Goal: Navigation & Orientation: Find specific page/section

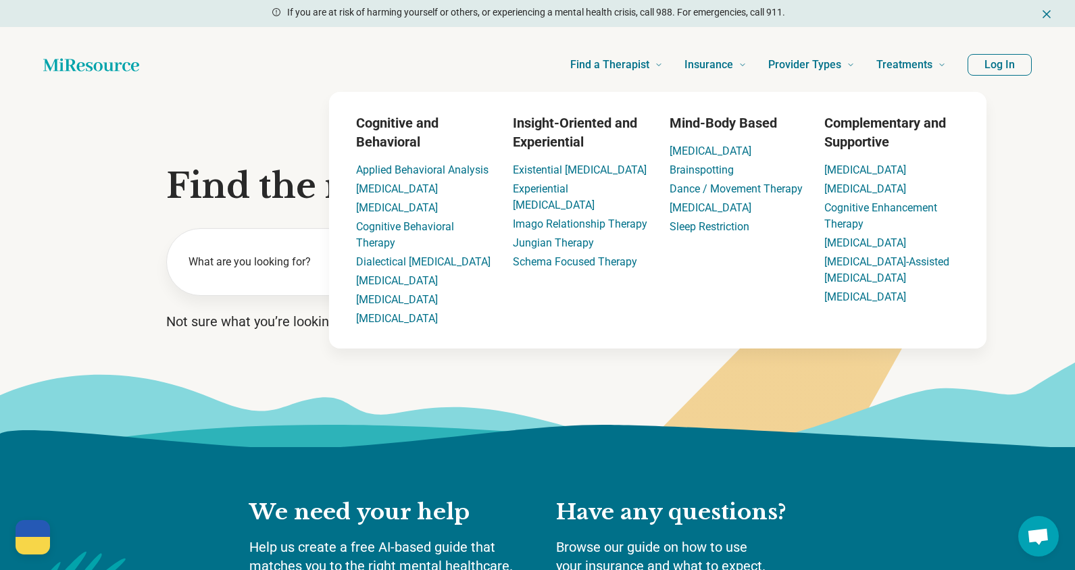
click at [986, 69] on button "Log In" at bounding box center [1000, 65] width 64 height 22
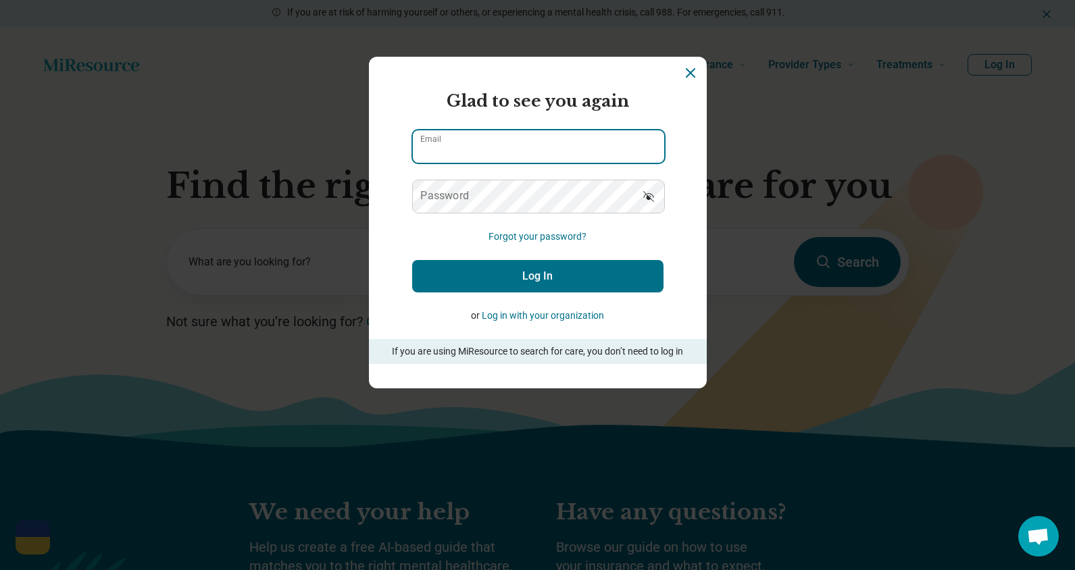
click at [515, 135] on input "Email" at bounding box center [538, 146] width 251 height 32
click at [543, 161] on input "*" at bounding box center [538, 146] width 251 height 32
type input "**********"
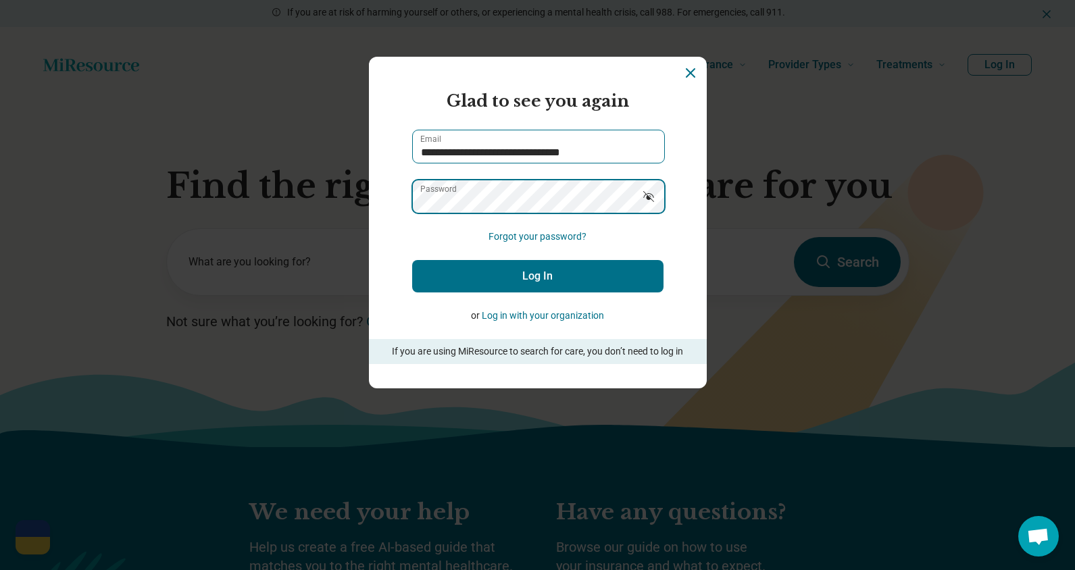
click at [412, 260] on button "Log In" at bounding box center [537, 276] width 251 height 32
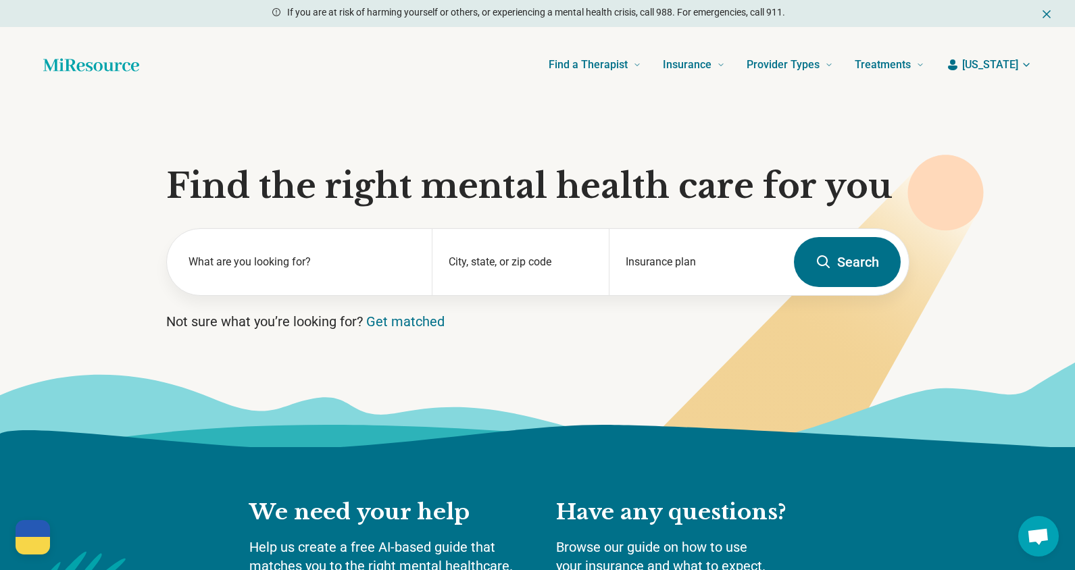
click at [1020, 59] on button "[US_STATE]" at bounding box center [989, 65] width 86 height 16
click at [989, 105] on link "My dashboard" at bounding box center [986, 104] width 91 height 35
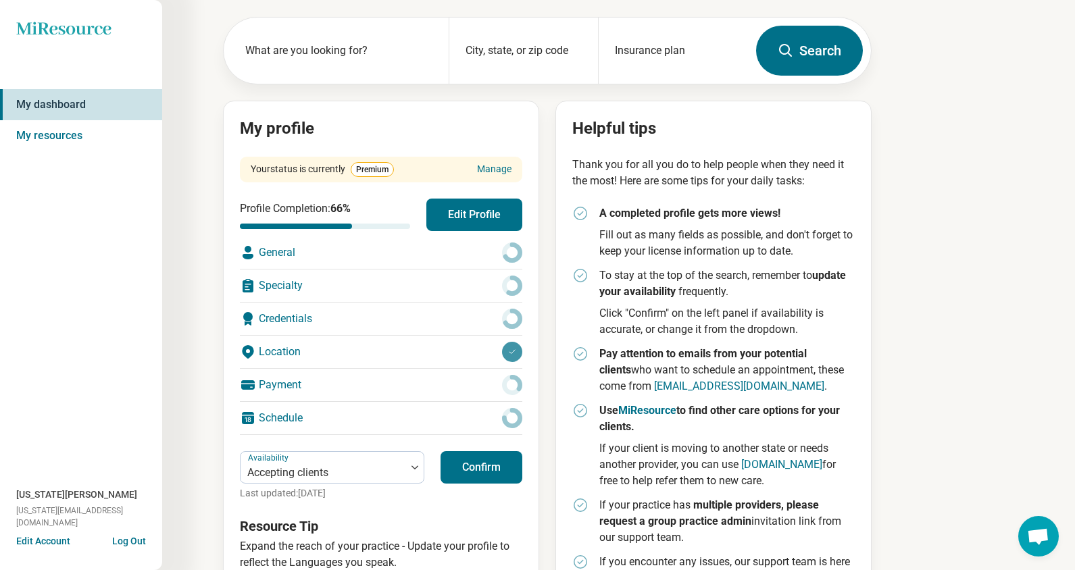
scroll to position [108, 0]
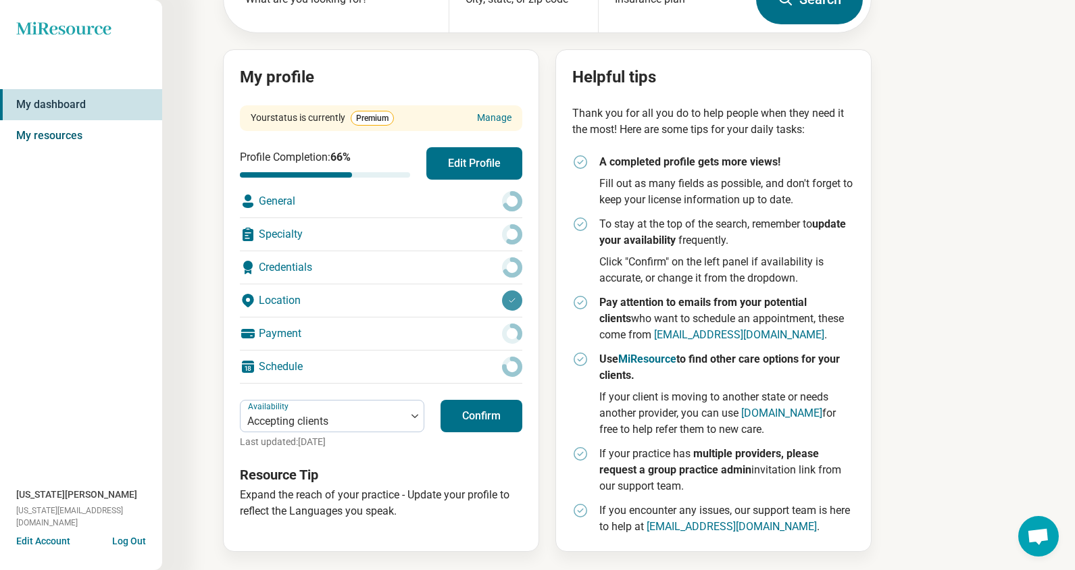
click at [55, 132] on link "My resources" at bounding box center [81, 135] width 162 height 31
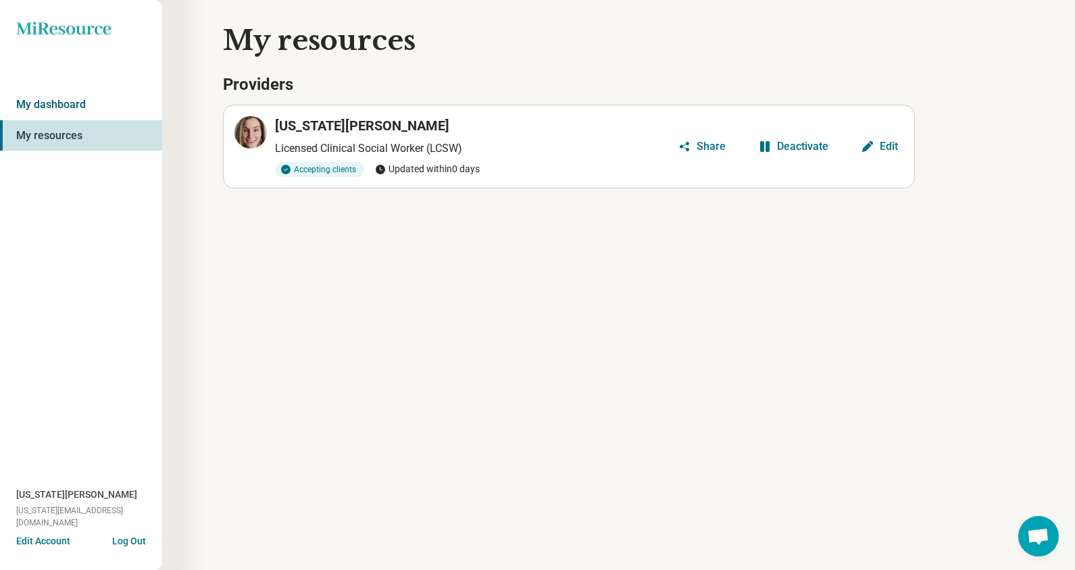
click at [84, 108] on link "My dashboard" at bounding box center [81, 104] width 162 height 31
